Goal: Use online tool/utility: Utilize a website feature to perform a specific function

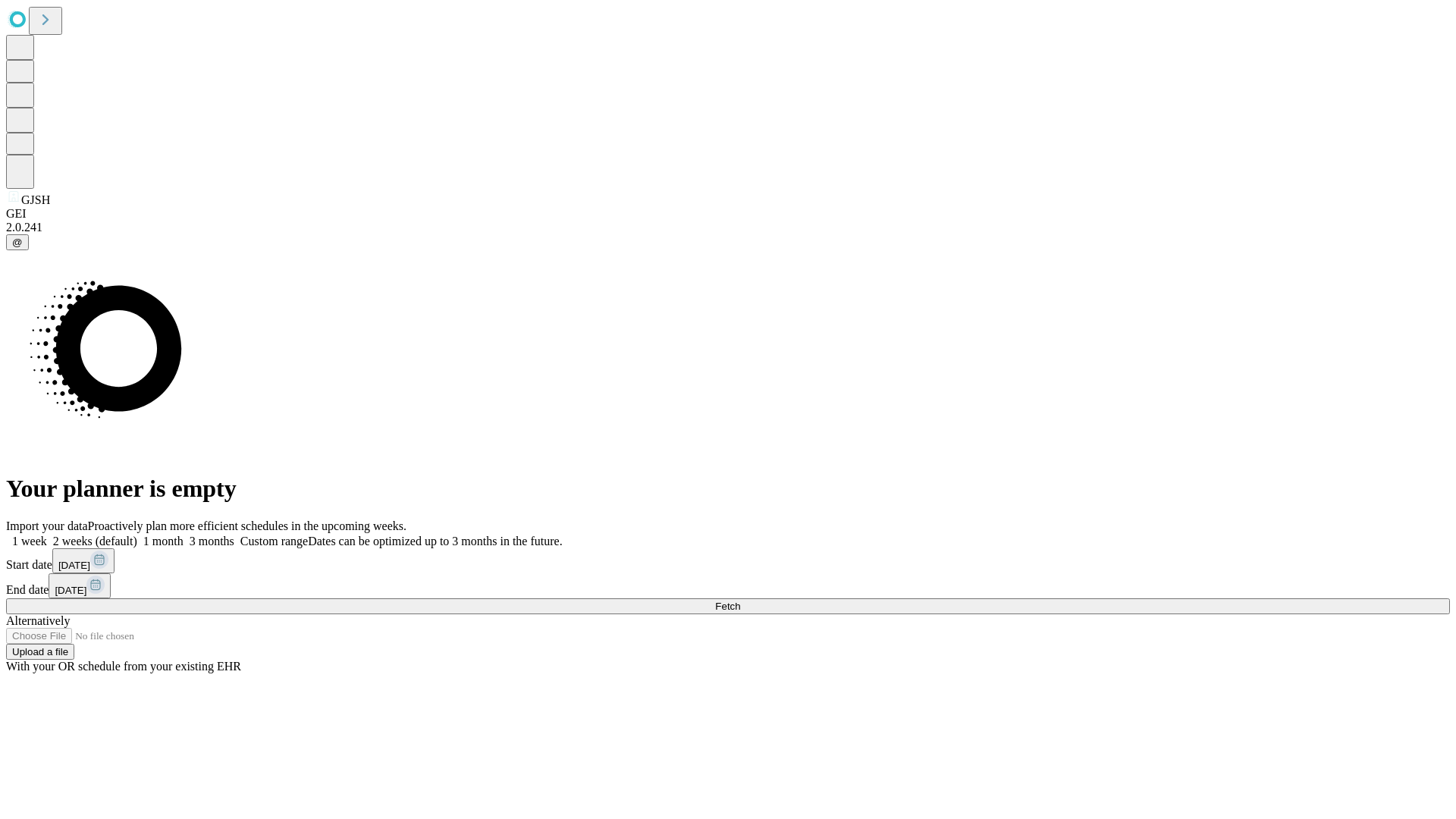
click at [740, 601] on span "Fetch" at bounding box center [727, 607] width 25 height 11
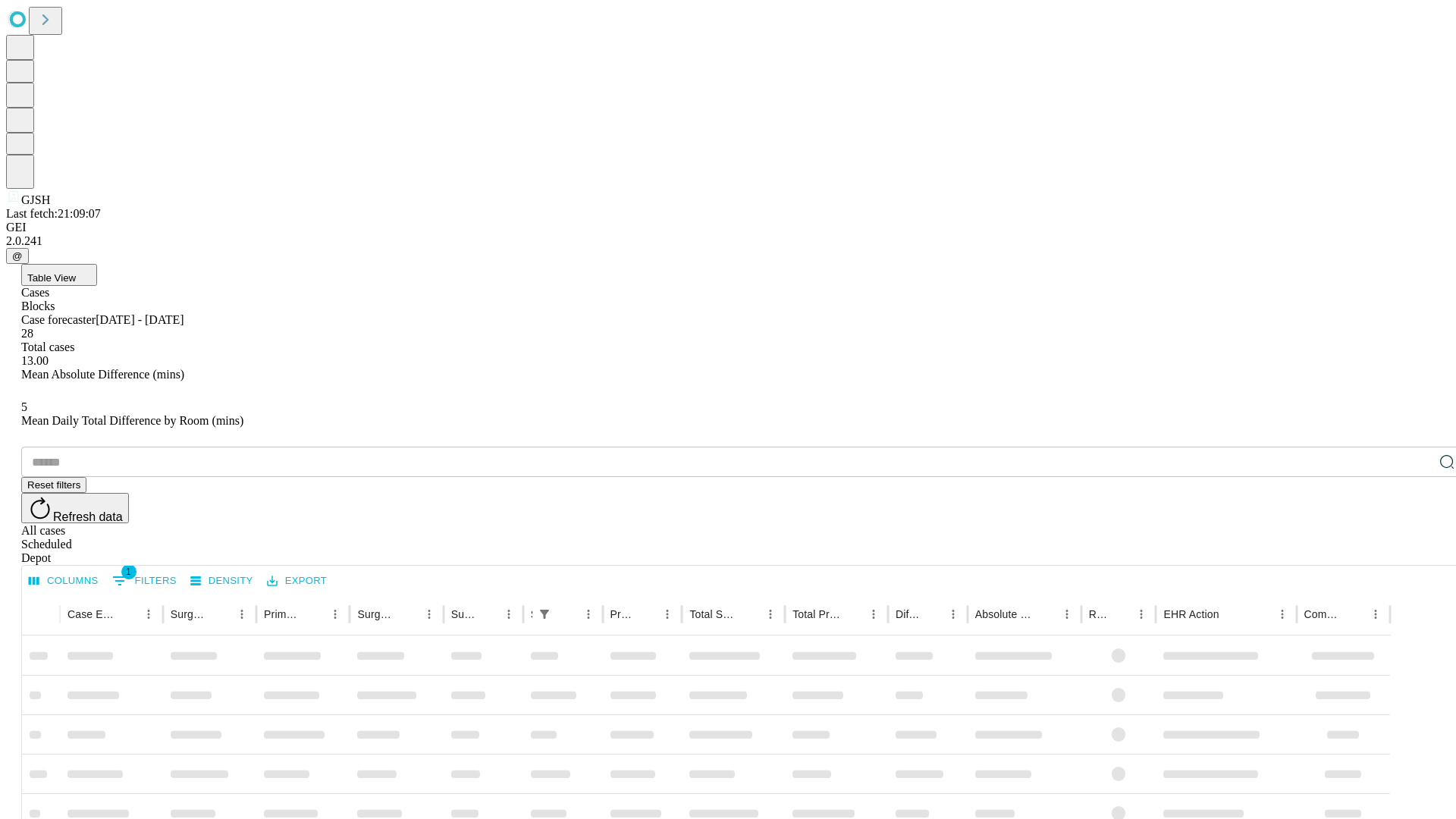
click at [75, 273] on span "Table View" at bounding box center [51, 278] width 48 height 11
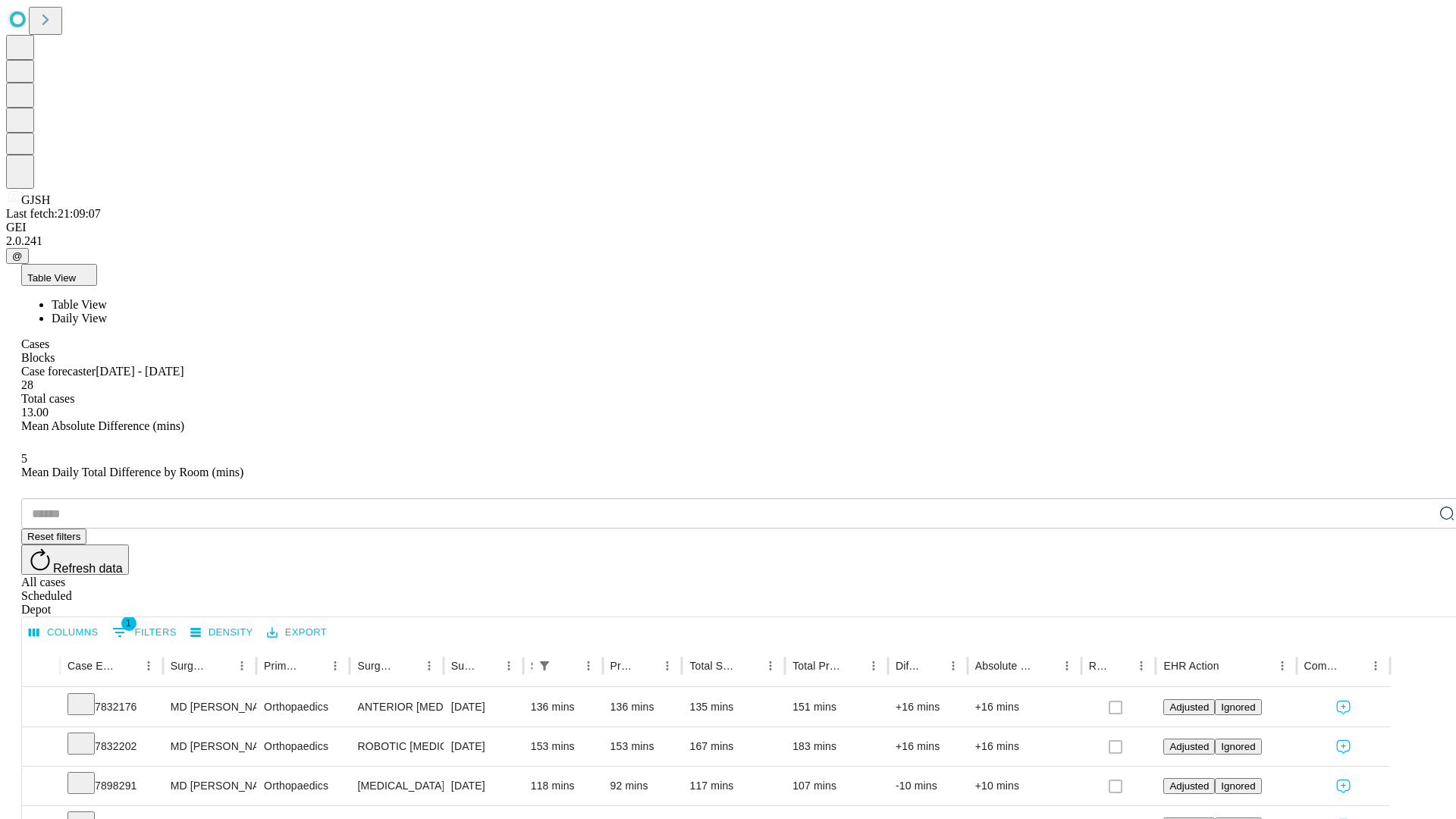
click at [107, 311] on span "Daily View" at bounding box center [79, 318] width 56 height 13
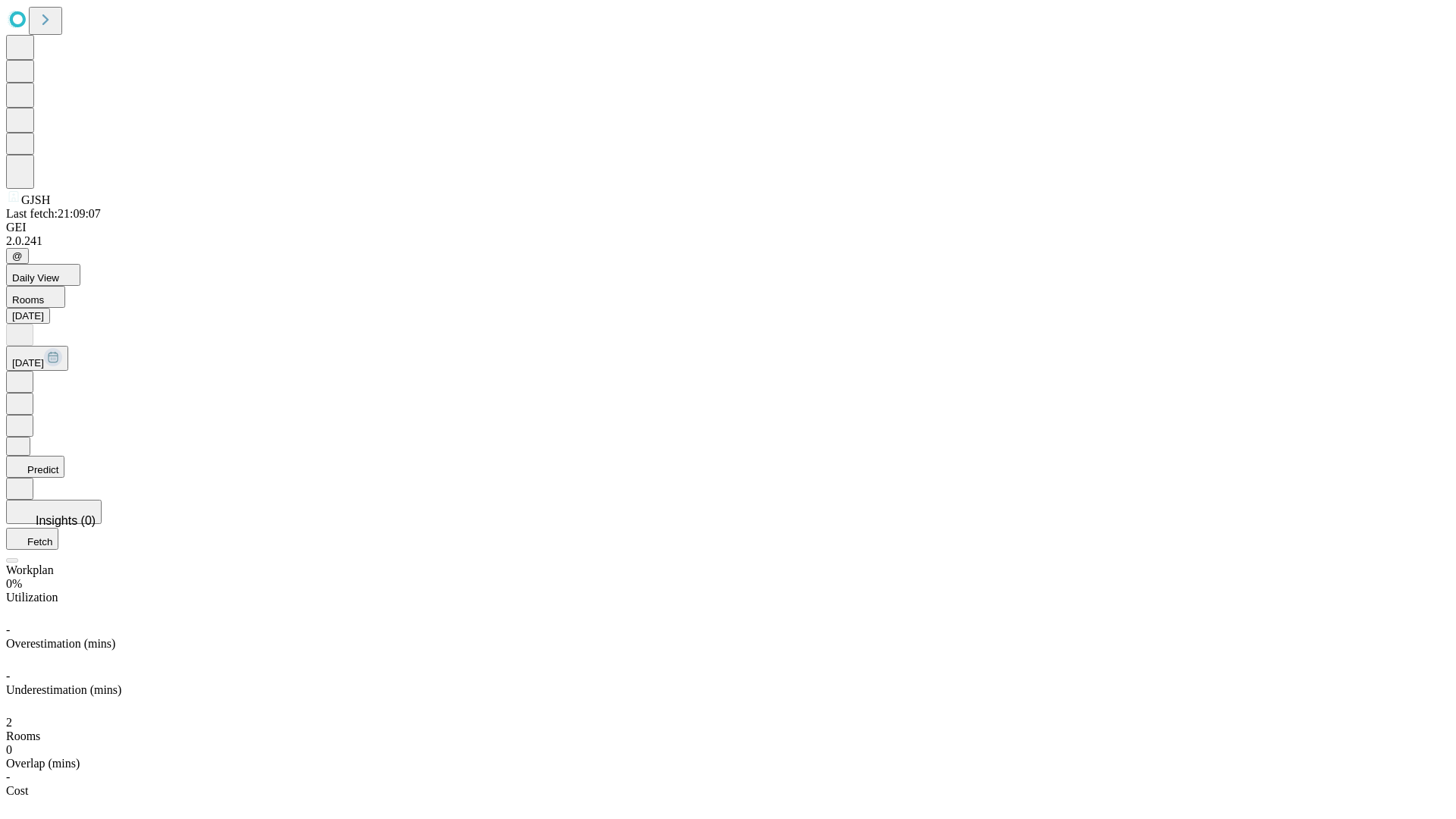
click at [64, 456] on button "Predict" at bounding box center [35, 466] width 58 height 22
